Goal: Complete application form

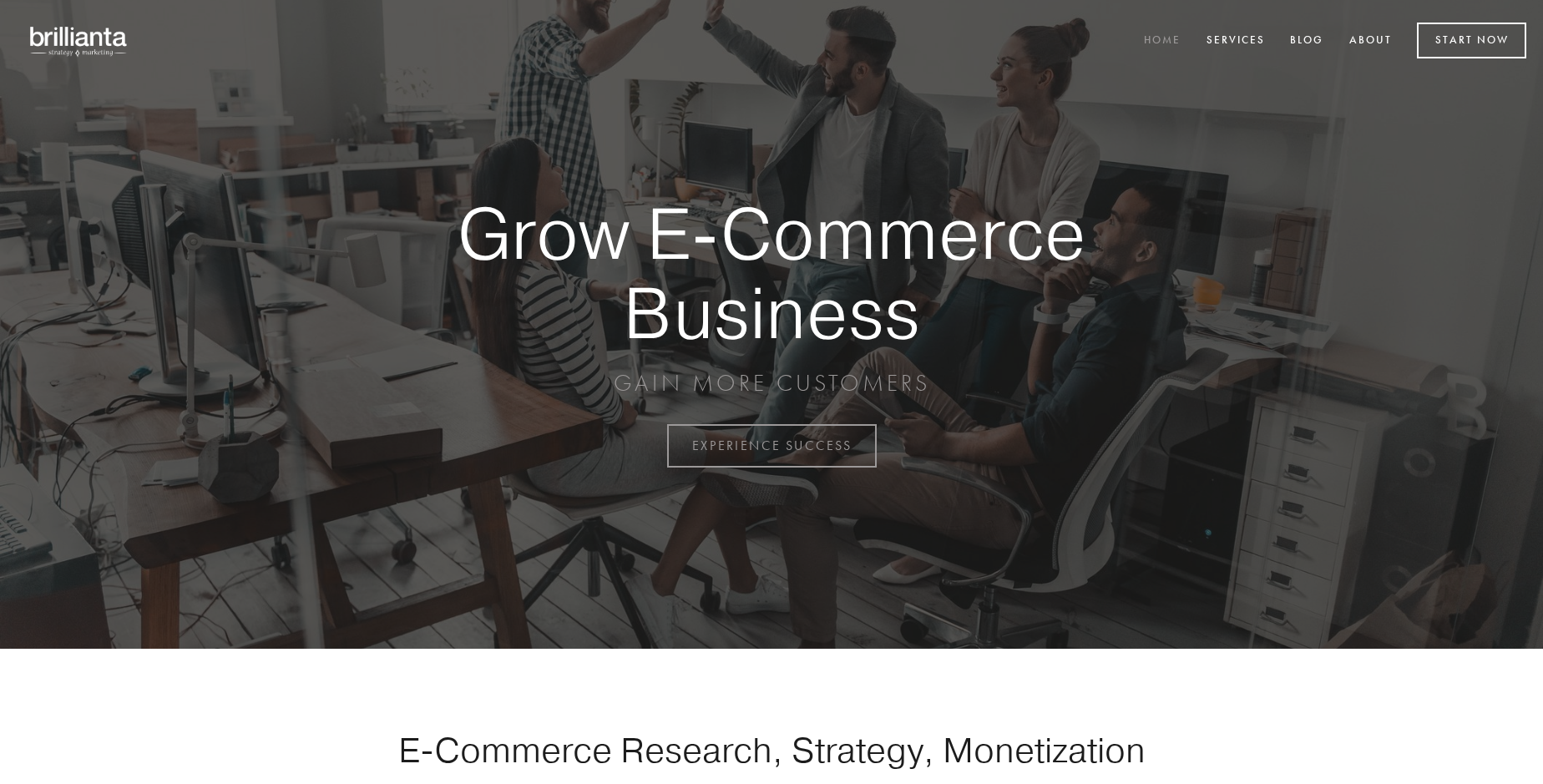
scroll to position [4375, 0]
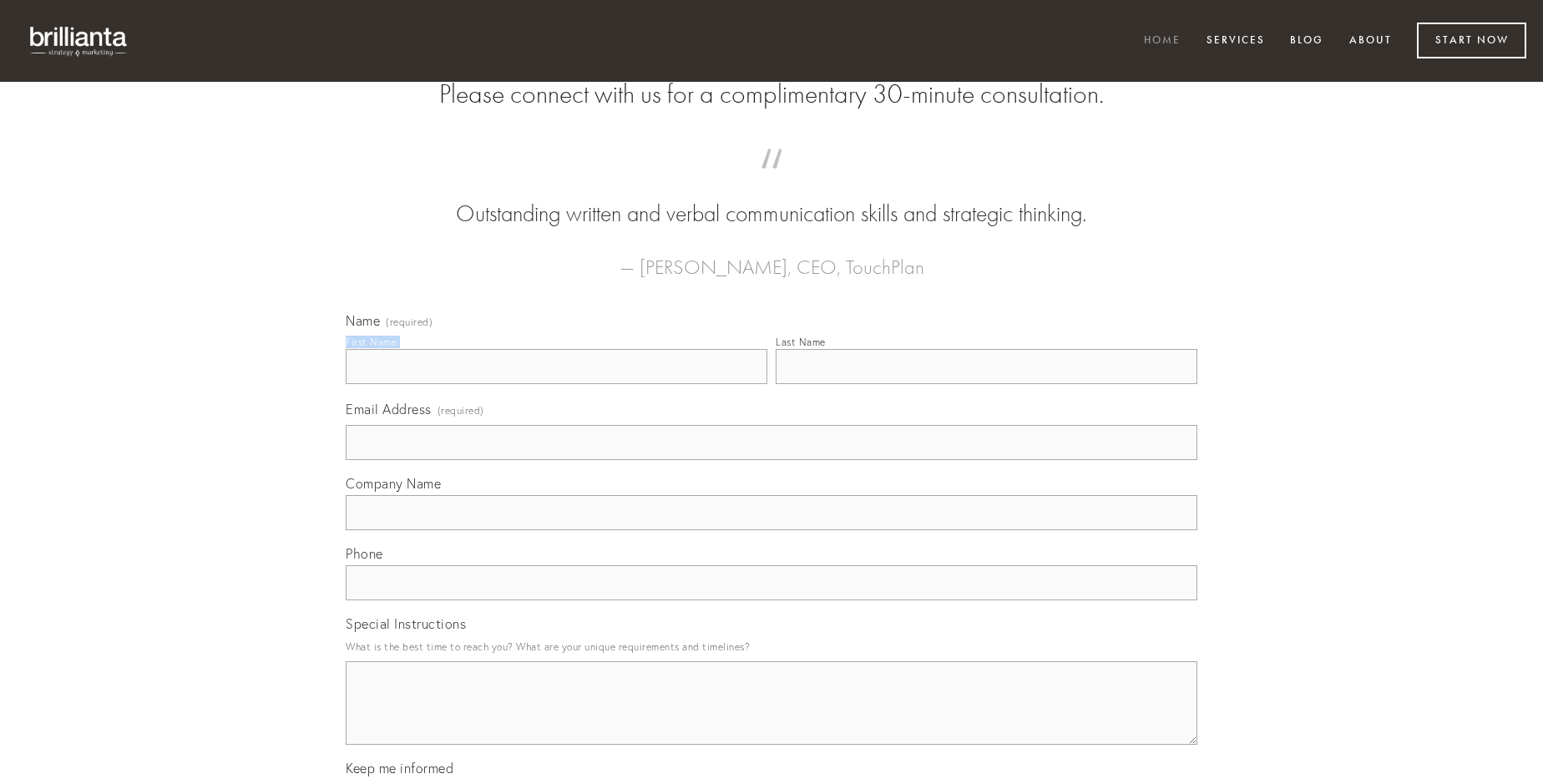
type input "[PERSON_NAME]"
click at [986, 384] on input "Last Name" at bounding box center [987, 366] width 422 height 35
type input "[PERSON_NAME]"
click at [772, 460] on input "Email Address (required)" at bounding box center [772, 442] width 852 height 35
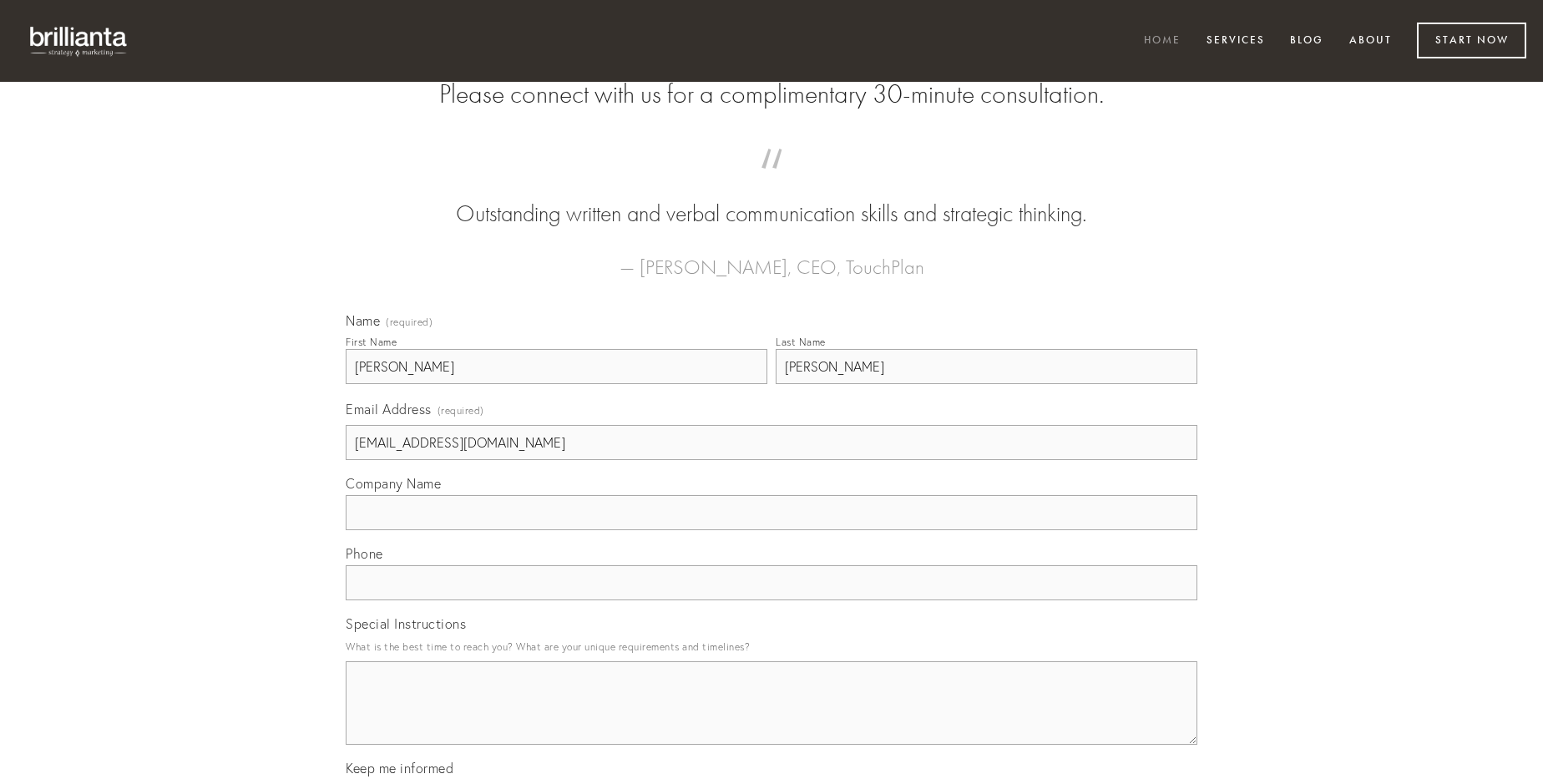
type input "[EMAIL_ADDRESS][DOMAIN_NAME]"
click at [772, 530] on input "Company Name" at bounding box center [772, 512] width 852 height 35
type input "peior"
click at [772, 600] on input "text" at bounding box center [772, 582] width 852 height 35
click at [772, 718] on textarea "Special Instructions" at bounding box center [772, 703] width 852 height 84
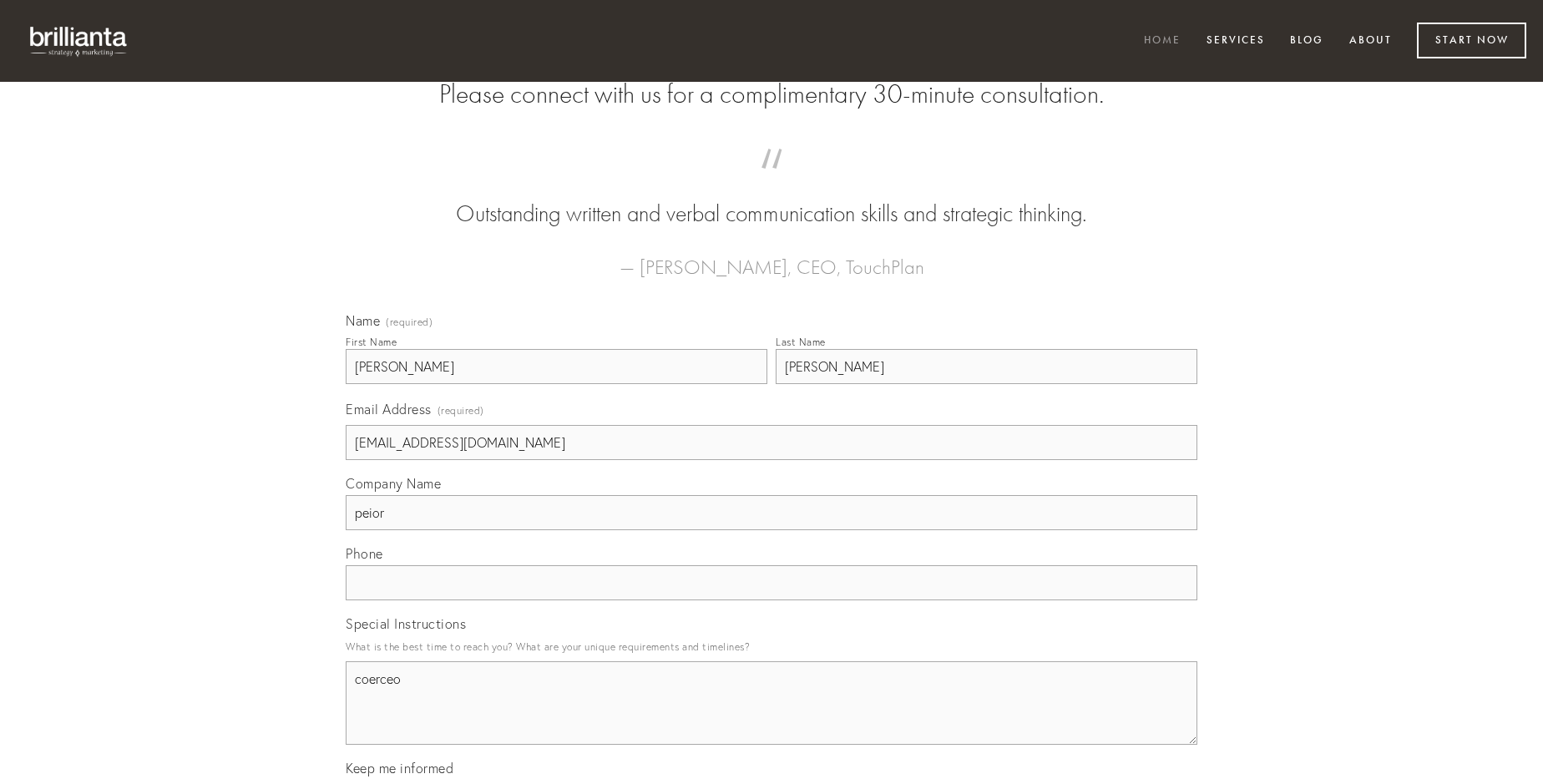
type textarea "coerceo"
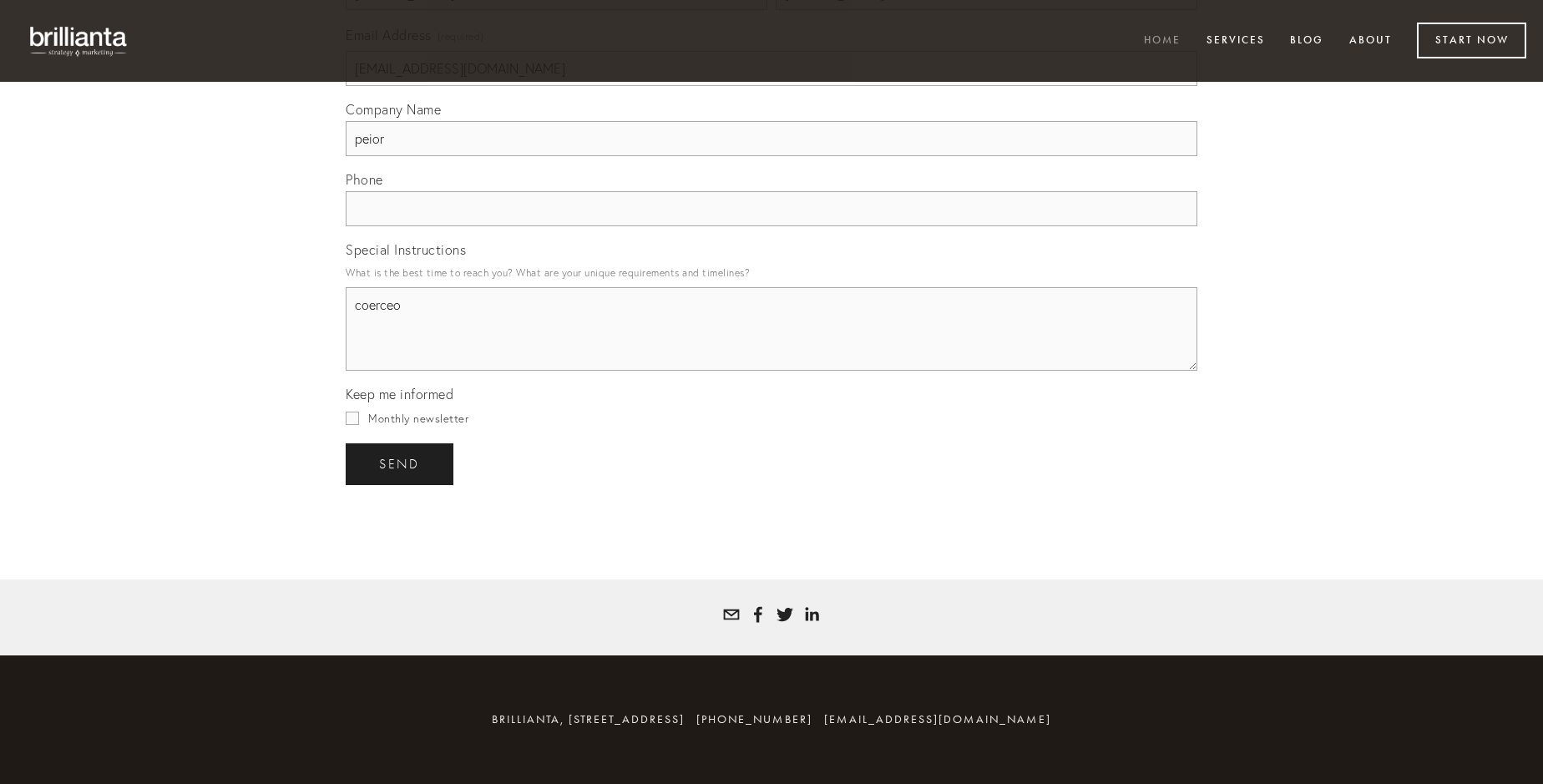
click at [401, 463] on span "send" at bounding box center [400, 465] width 41 height 15
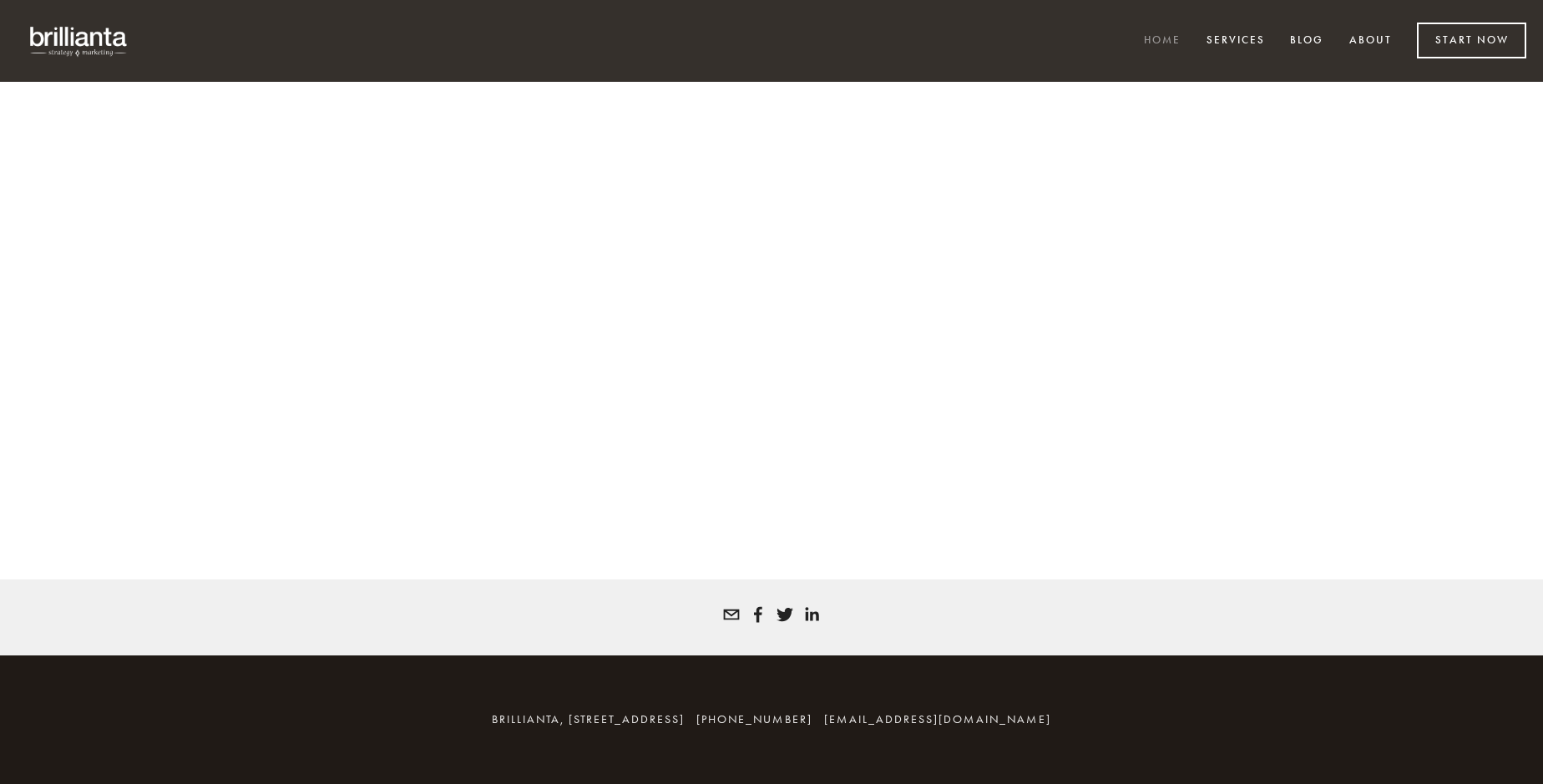
scroll to position [4353, 0]
